Goal: Navigation & Orientation: Find specific page/section

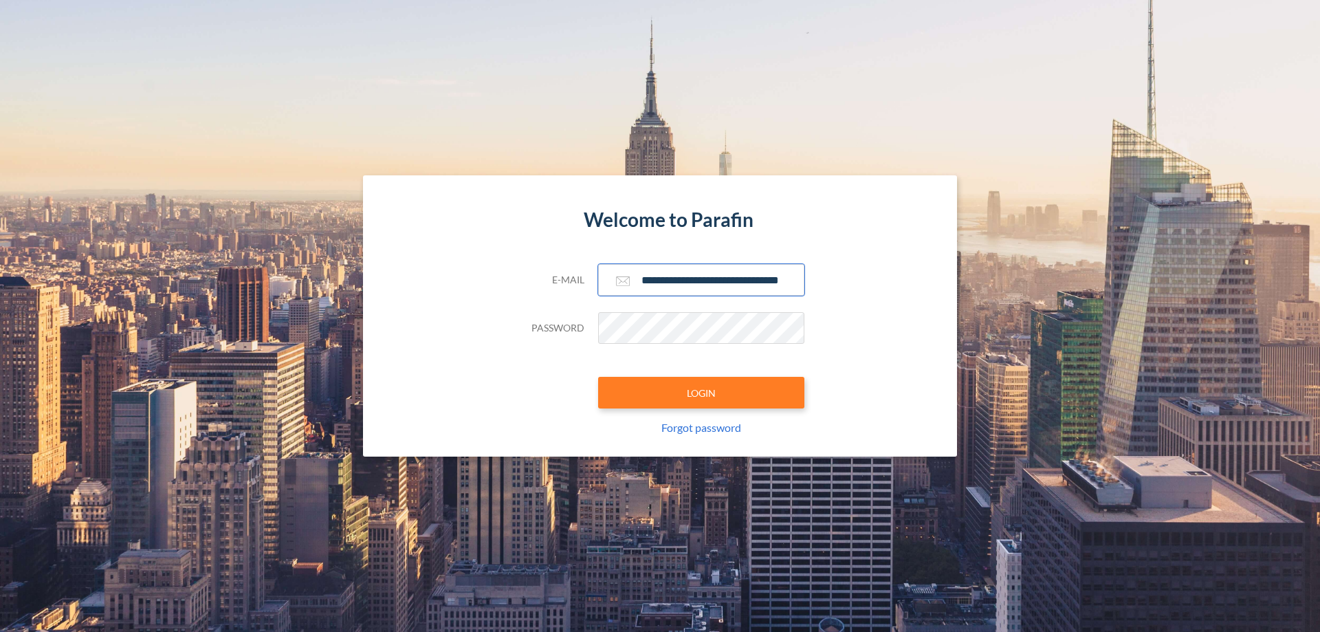
scroll to position [0, 22]
type input "**********"
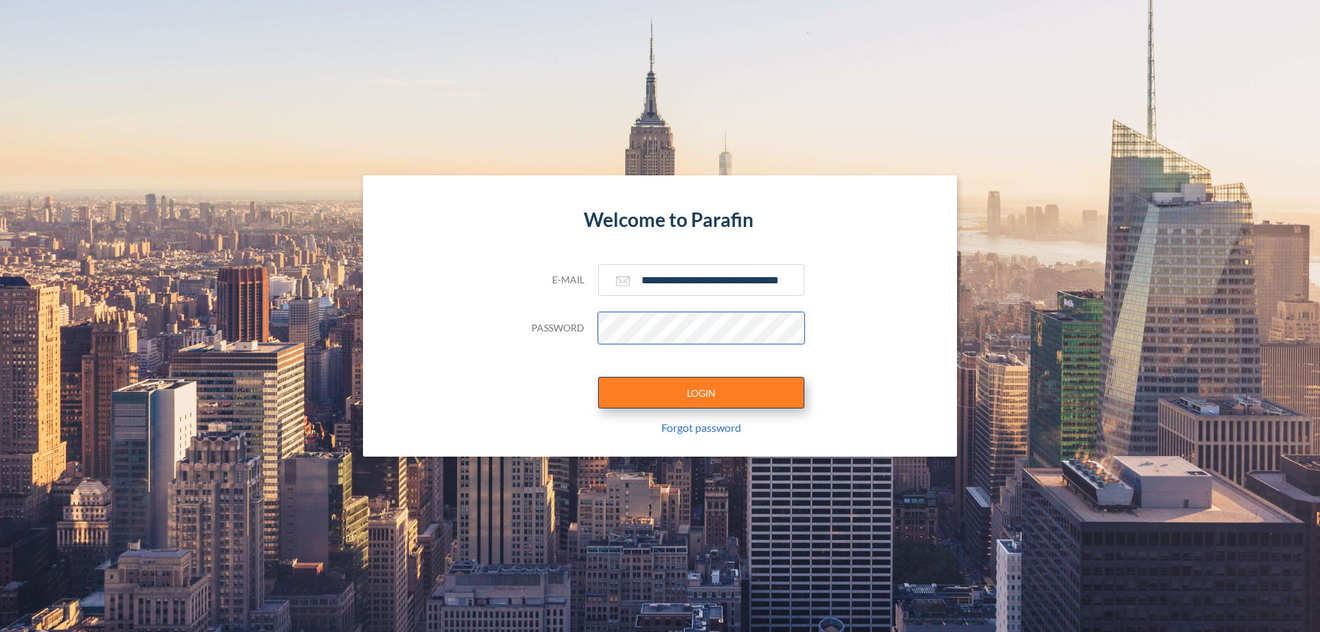
scroll to position [0, 0]
click at [701, 393] on button "LOGIN" at bounding box center [701, 393] width 206 height 32
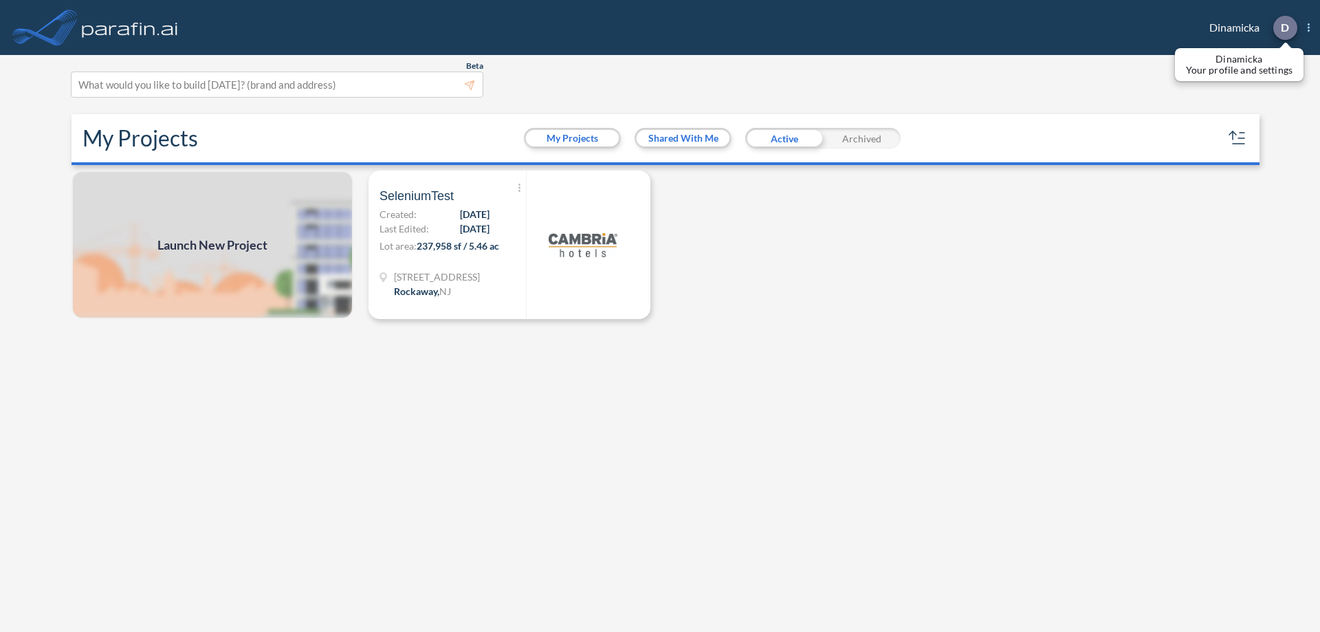
click at [1285, 28] on p "D" at bounding box center [1285, 27] width 8 height 12
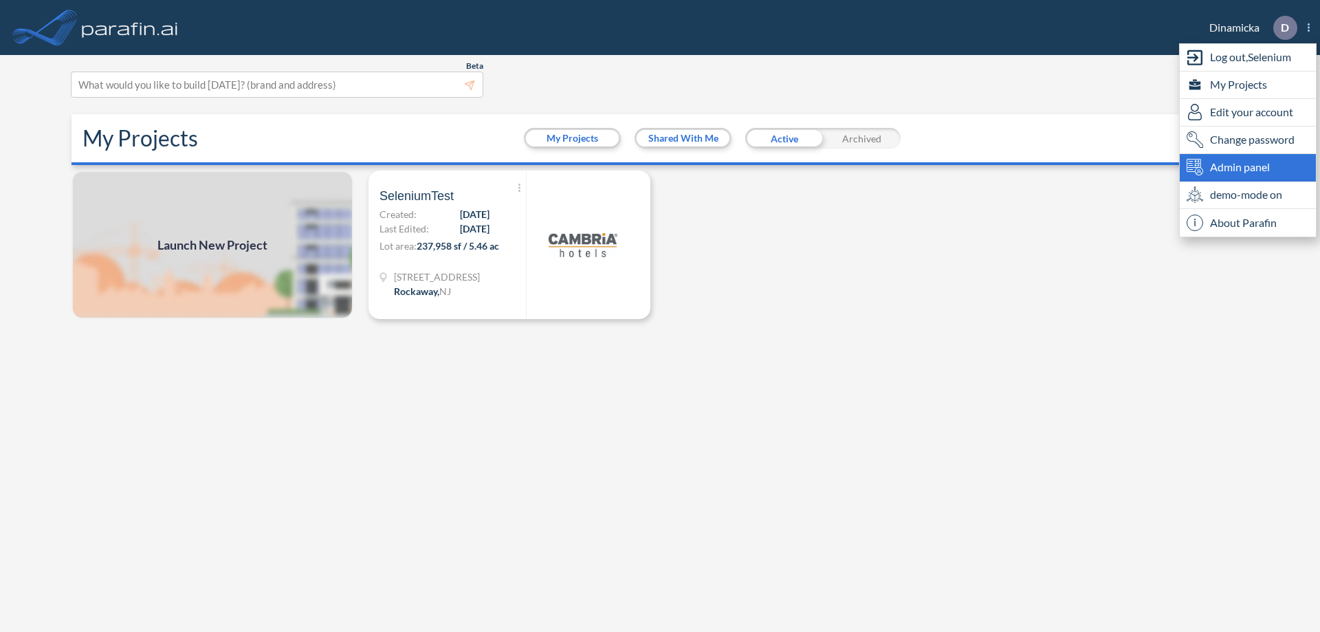
click at [1248, 167] on span "Admin panel" at bounding box center [1240, 167] width 60 height 17
